Goal: Task Accomplishment & Management: Use online tool/utility

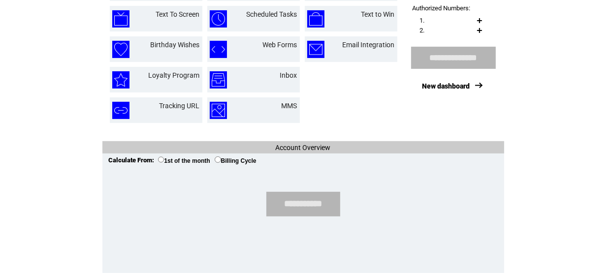
scroll to position [235, 0]
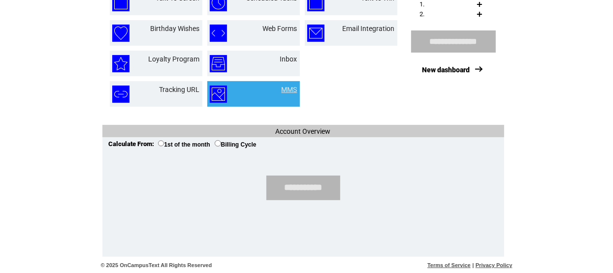
click at [282, 91] on link "MMS" at bounding box center [290, 90] width 16 height 8
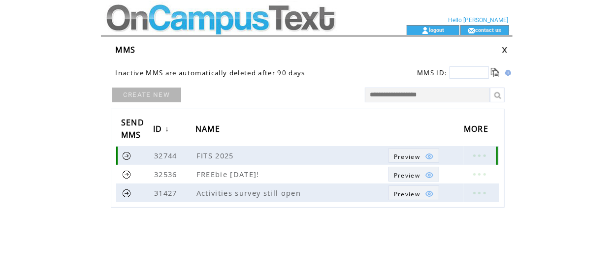
click at [432, 157] on img at bounding box center [429, 156] width 9 height 9
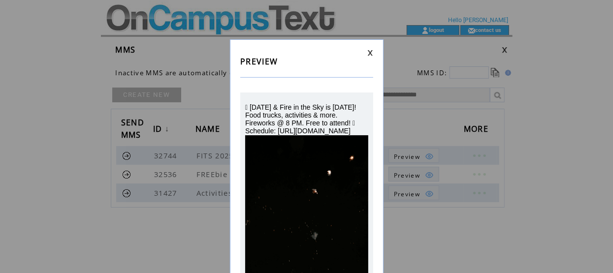
click at [372, 51] on link at bounding box center [370, 53] width 6 height 6
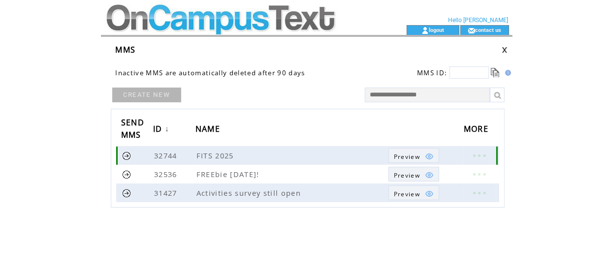
click at [483, 159] on link at bounding box center [479, 155] width 30 height 13
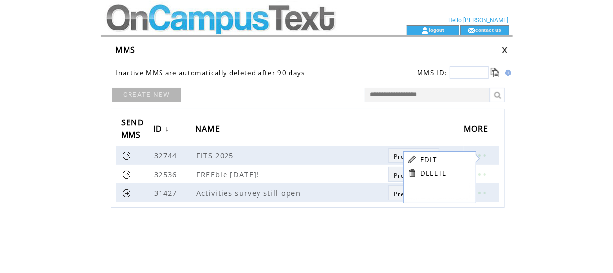
click at [436, 159] on link "EDIT" at bounding box center [429, 160] width 16 height 9
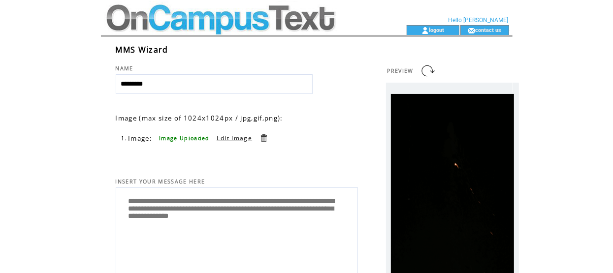
click at [227, 213] on textarea "**********" at bounding box center [236, 233] width 231 height 85
drag, startPoint x: 273, startPoint y: 202, endPoint x: 308, endPoint y: 211, distance: 36.6
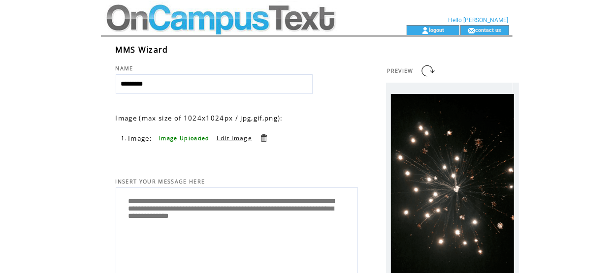
click at [273, 202] on textarea "**********" at bounding box center [236, 233] width 231 height 85
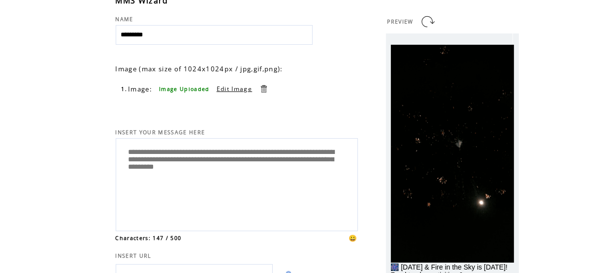
scroll to position [147, 0]
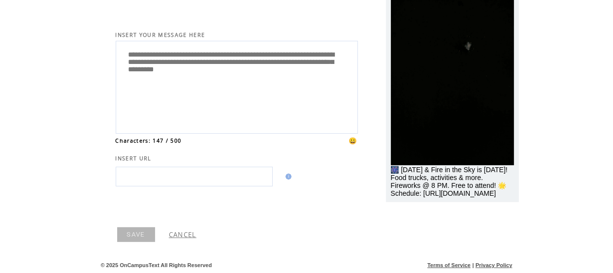
type textarea "**********"
click at [133, 238] on link "SAVE" at bounding box center [136, 235] width 38 height 15
click at [140, 235] on link "SAVE" at bounding box center [136, 235] width 38 height 15
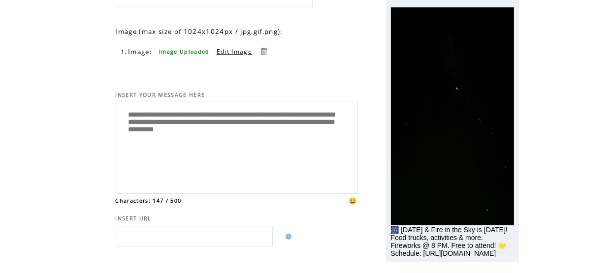
scroll to position [0, 0]
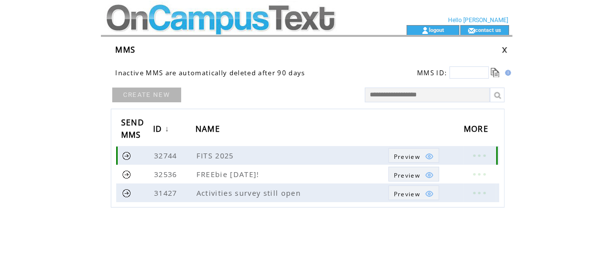
click at [483, 155] on link at bounding box center [479, 155] width 30 height 13
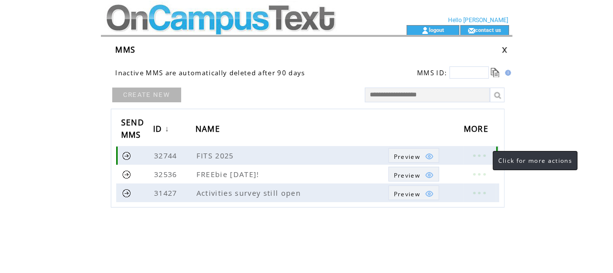
click at [481, 155] on link at bounding box center [479, 155] width 30 height 13
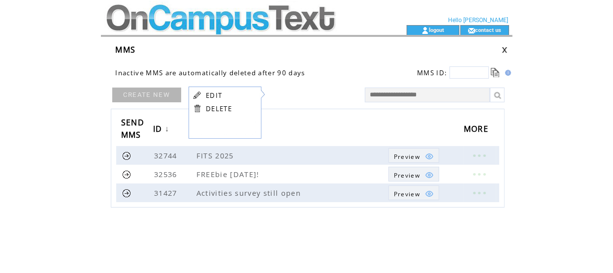
click at [268, 94] on td "CREATE NEW" at bounding box center [229, 97] width 236 height 23
click at [125, 154] on link at bounding box center [126, 155] width 9 height 9
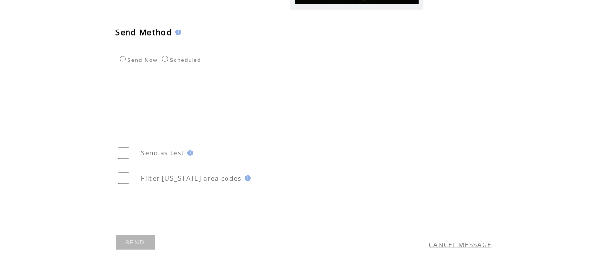
scroll to position [379, 0]
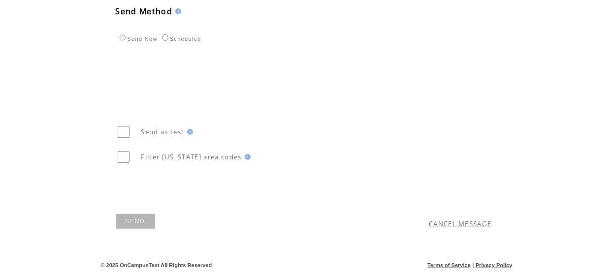
click at [135, 224] on link "SEND" at bounding box center [135, 221] width 39 height 15
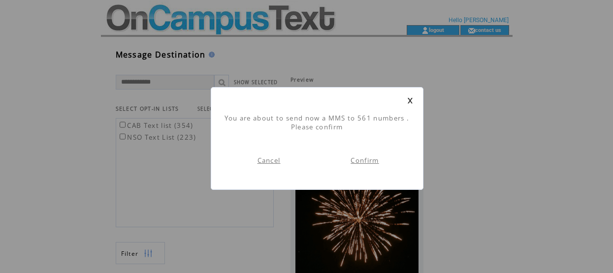
scroll to position [0, 0]
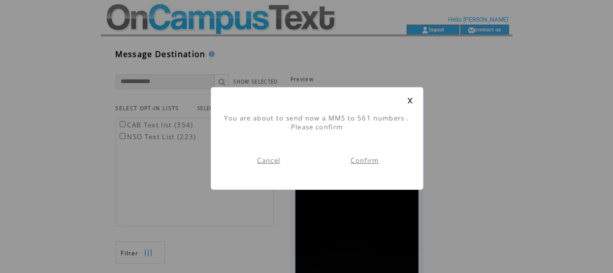
click at [367, 164] on link "Confirm" at bounding box center [365, 160] width 28 height 9
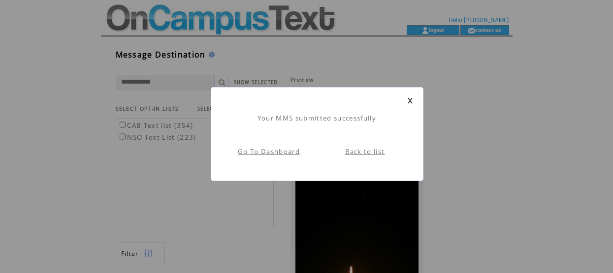
scroll to position [0, 0]
click at [254, 151] on link "Go To Dashboard" at bounding box center [269, 151] width 62 height 9
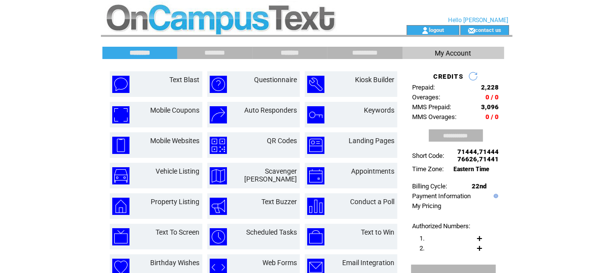
click at [284, 51] on input "*******" at bounding box center [290, 53] width 74 height 8
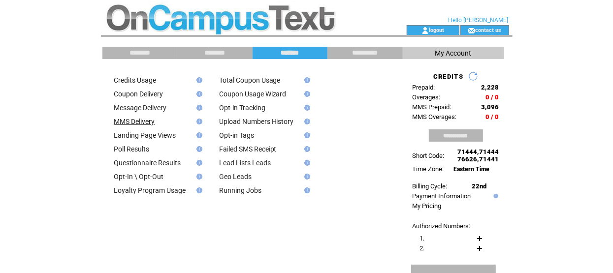
click at [131, 122] on link "MMS Delivery" at bounding box center [134, 122] width 41 height 8
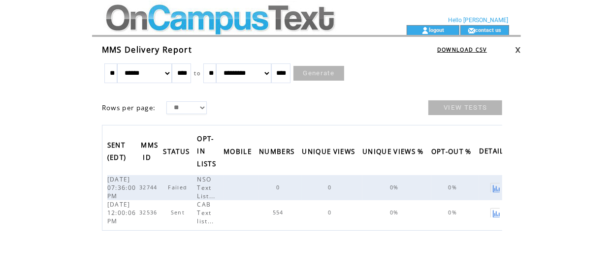
click at [167, 26] on td at bounding box center [235, 30] width 270 height 10
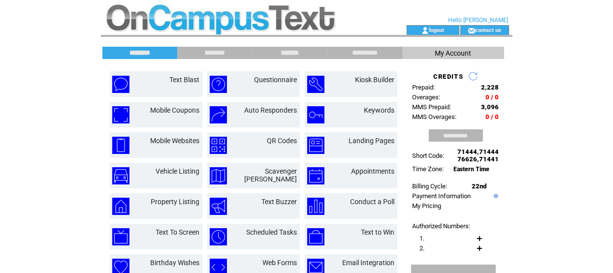
click at [292, 52] on input "*******" at bounding box center [290, 53] width 74 height 8
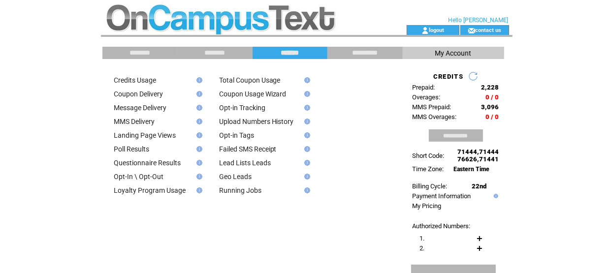
click at [131, 117] on td at bounding box center [150, 115] width 87 height 6
click at [127, 120] on link "MMS Delivery" at bounding box center [134, 122] width 41 height 8
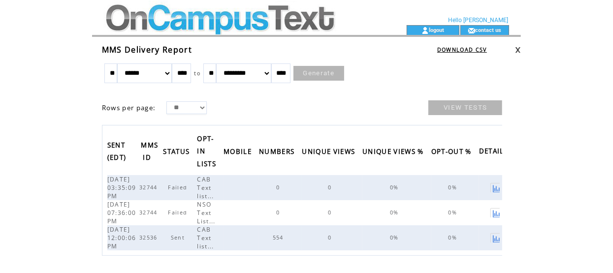
click at [146, 29] on td at bounding box center [235, 30] width 270 height 10
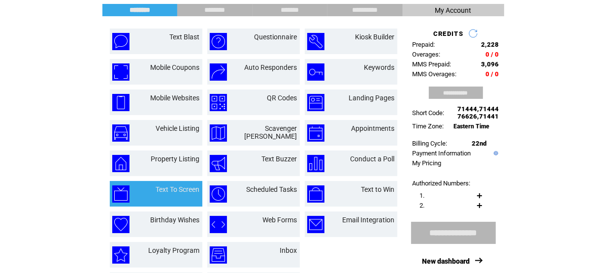
scroll to position [98, 0]
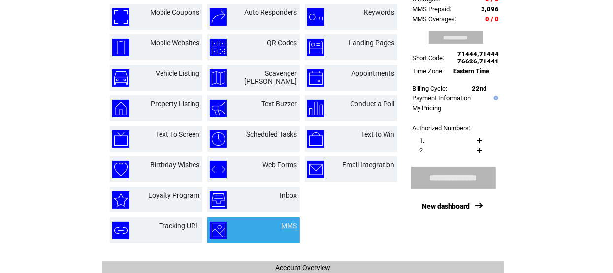
click at [285, 223] on link "MMS" at bounding box center [290, 226] width 16 height 8
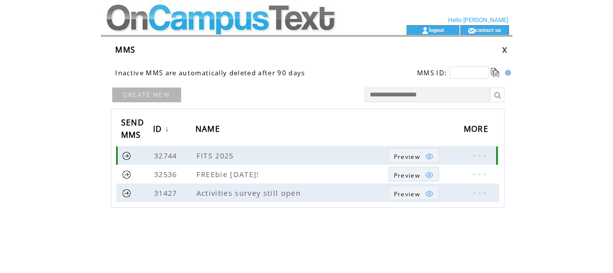
click at [488, 152] on link at bounding box center [479, 155] width 30 height 13
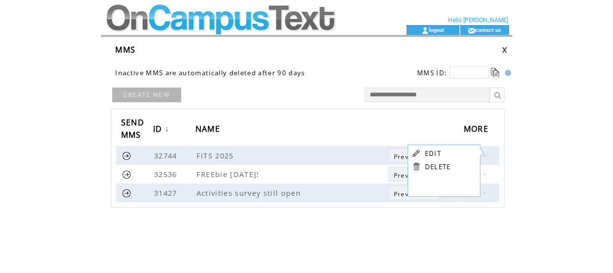
click at [429, 149] on link "EDIT" at bounding box center [433, 153] width 16 height 9
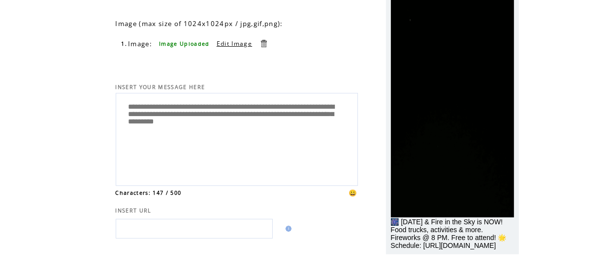
scroll to position [98, 0]
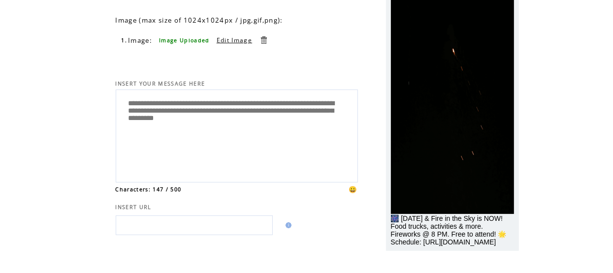
drag, startPoint x: 324, startPoint y: 129, endPoint x: 105, endPoint y: 99, distance: 220.7
click at [105, 99] on div "**********" at bounding box center [314, 123] width 427 height 368
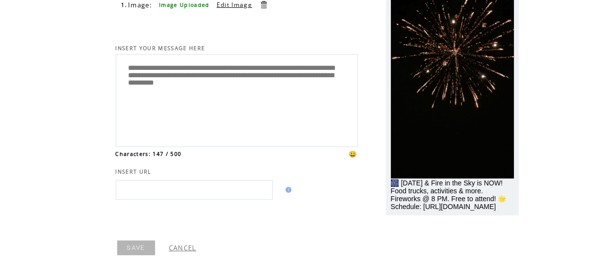
scroll to position [147, 0]
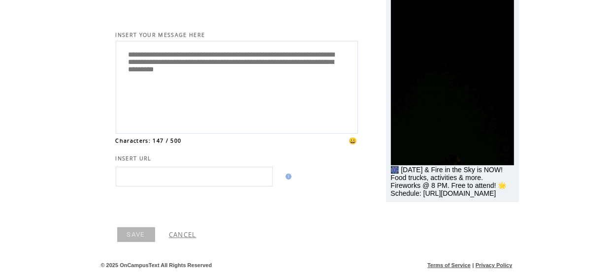
click at [192, 235] on link "CANCEL" at bounding box center [183, 234] width 28 height 9
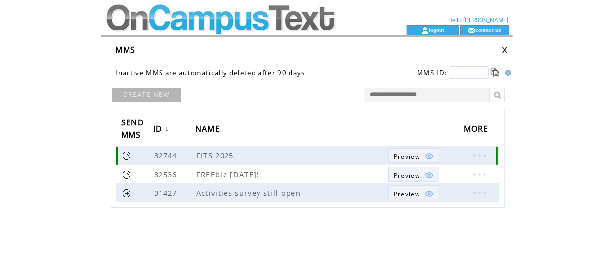
click at [475, 152] on link at bounding box center [479, 155] width 30 height 13
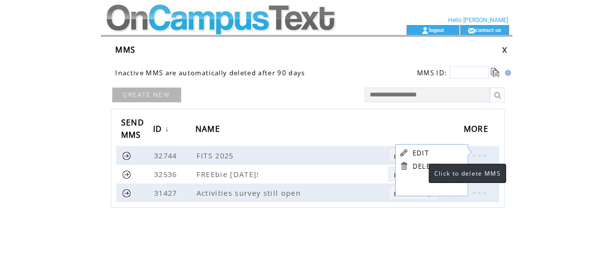
click at [419, 167] on link "DELETE" at bounding box center [426, 166] width 26 height 9
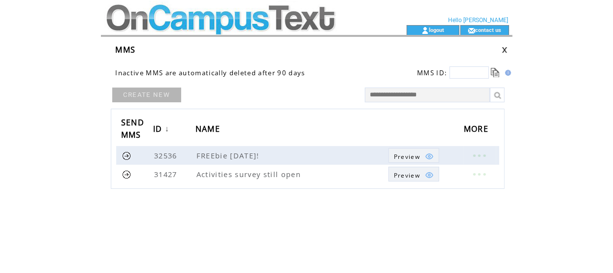
click at [162, 18] on td at bounding box center [236, 12] width 270 height 25
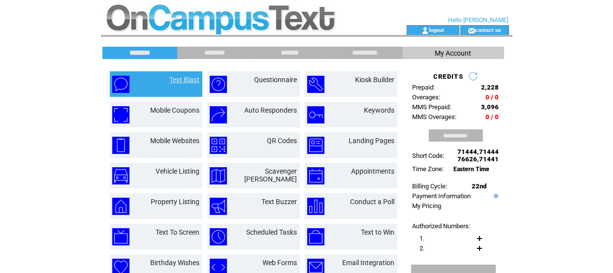
click at [186, 83] on link "Text Blast" at bounding box center [185, 80] width 30 height 8
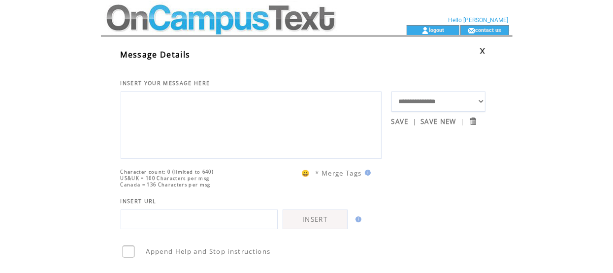
click at [172, 126] on textarea at bounding box center [251, 124] width 250 height 59
paste textarea "**********"
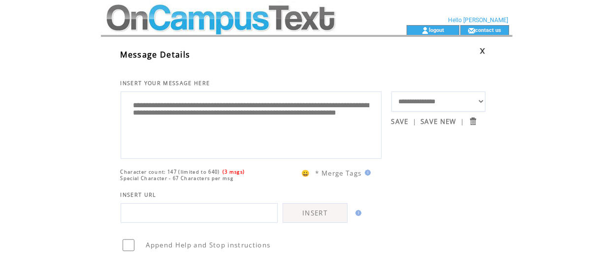
drag, startPoint x: 305, startPoint y: 126, endPoint x: 176, endPoint y: 126, distance: 128.5
click at [176, 126] on textarea "**********" at bounding box center [251, 124] width 250 height 59
type textarea "**********"
click at [174, 223] on input "text" at bounding box center [199, 213] width 157 height 20
type input "**********"
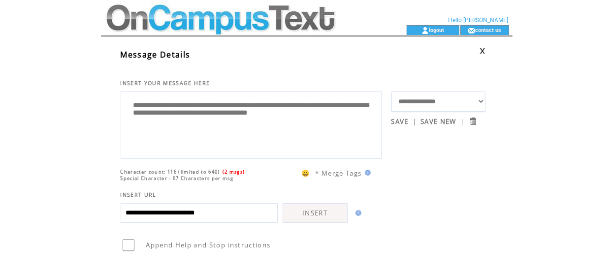
click at [301, 222] on link "INSERT" at bounding box center [315, 213] width 65 height 20
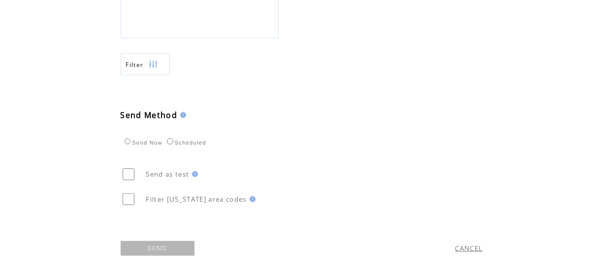
scroll to position [456, 0]
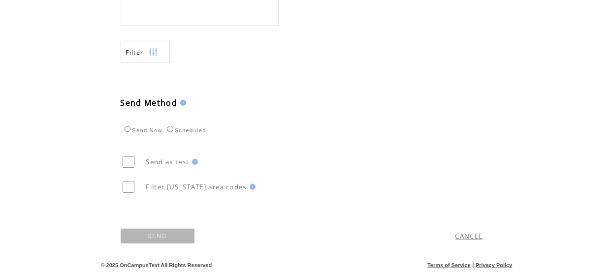
click at [150, 238] on link "SEND" at bounding box center [158, 236] width 74 height 15
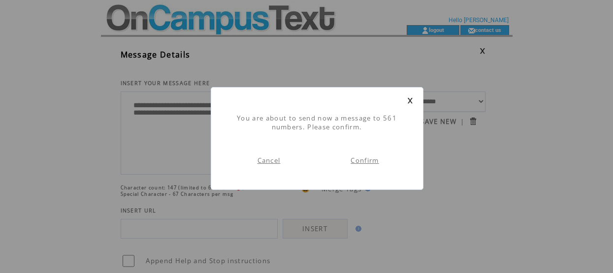
scroll to position [0, 0]
click at [367, 159] on link "Confirm" at bounding box center [365, 160] width 28 height 9
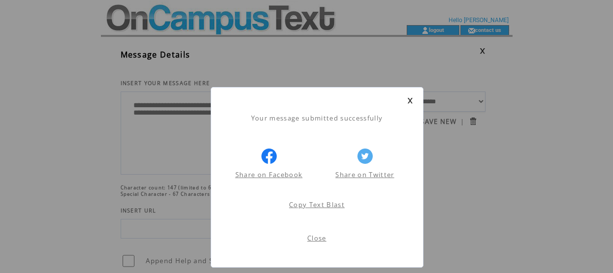
scroll to position [0, 0]
click at [312, 240] on link "Close" at bounding box center [316, 238] width 19 height 9
